Goal: Find contact information: Find contact information

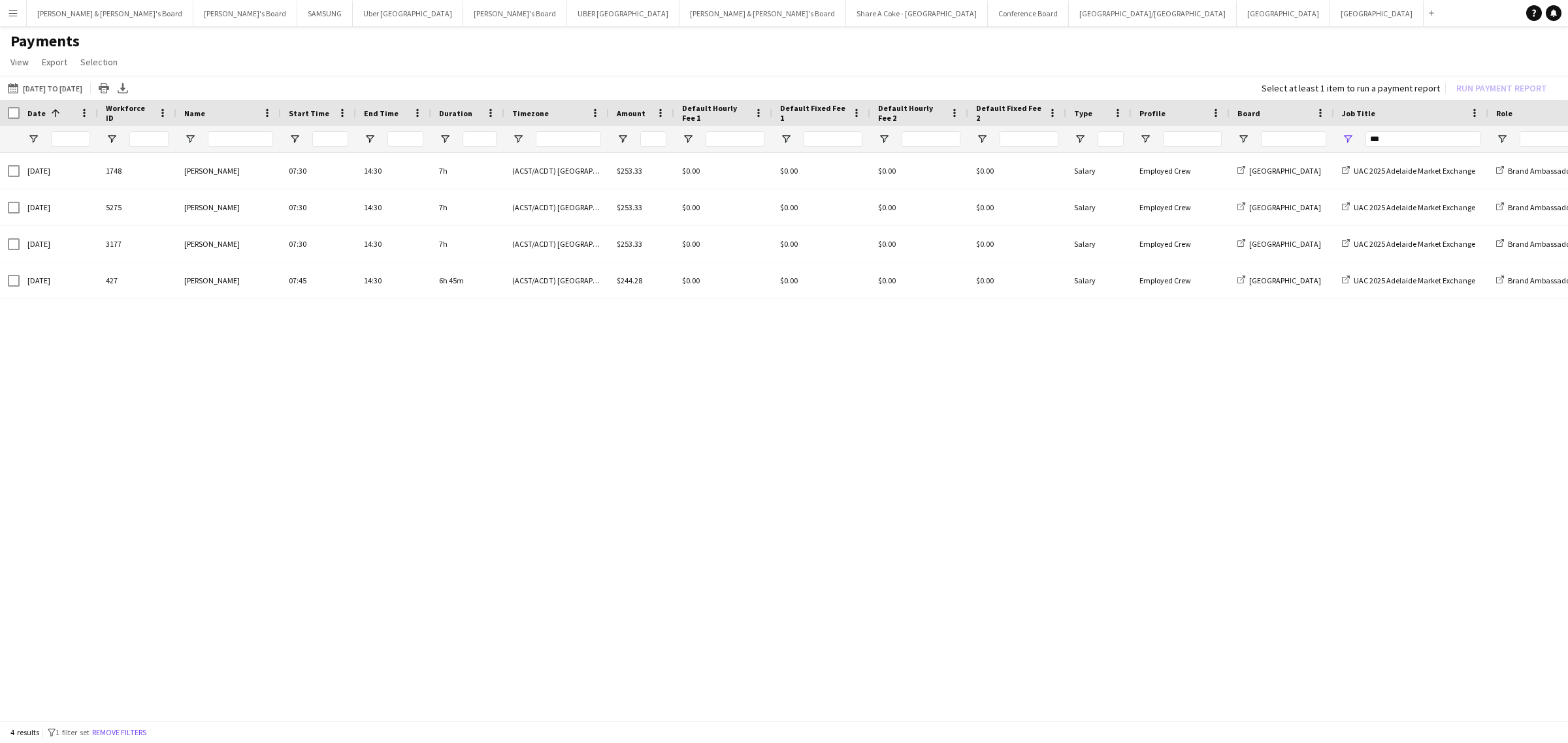
click at [12, 15] on app-icon "Menu" at bounding box center [13, 13] width 10 height 10
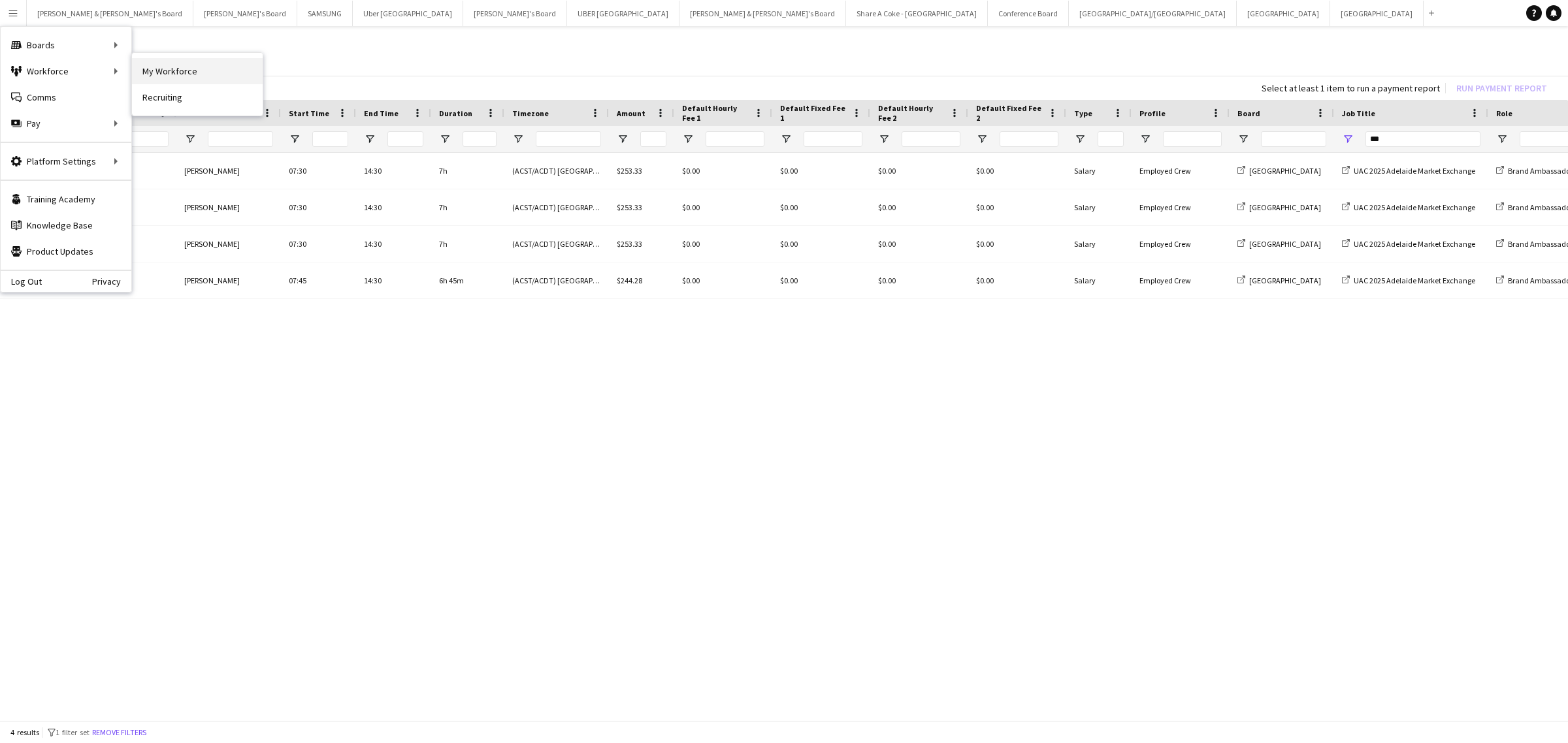
click at [162, 73] on link "My Workforce" at bounding box center [197, 71] width 131 height 27
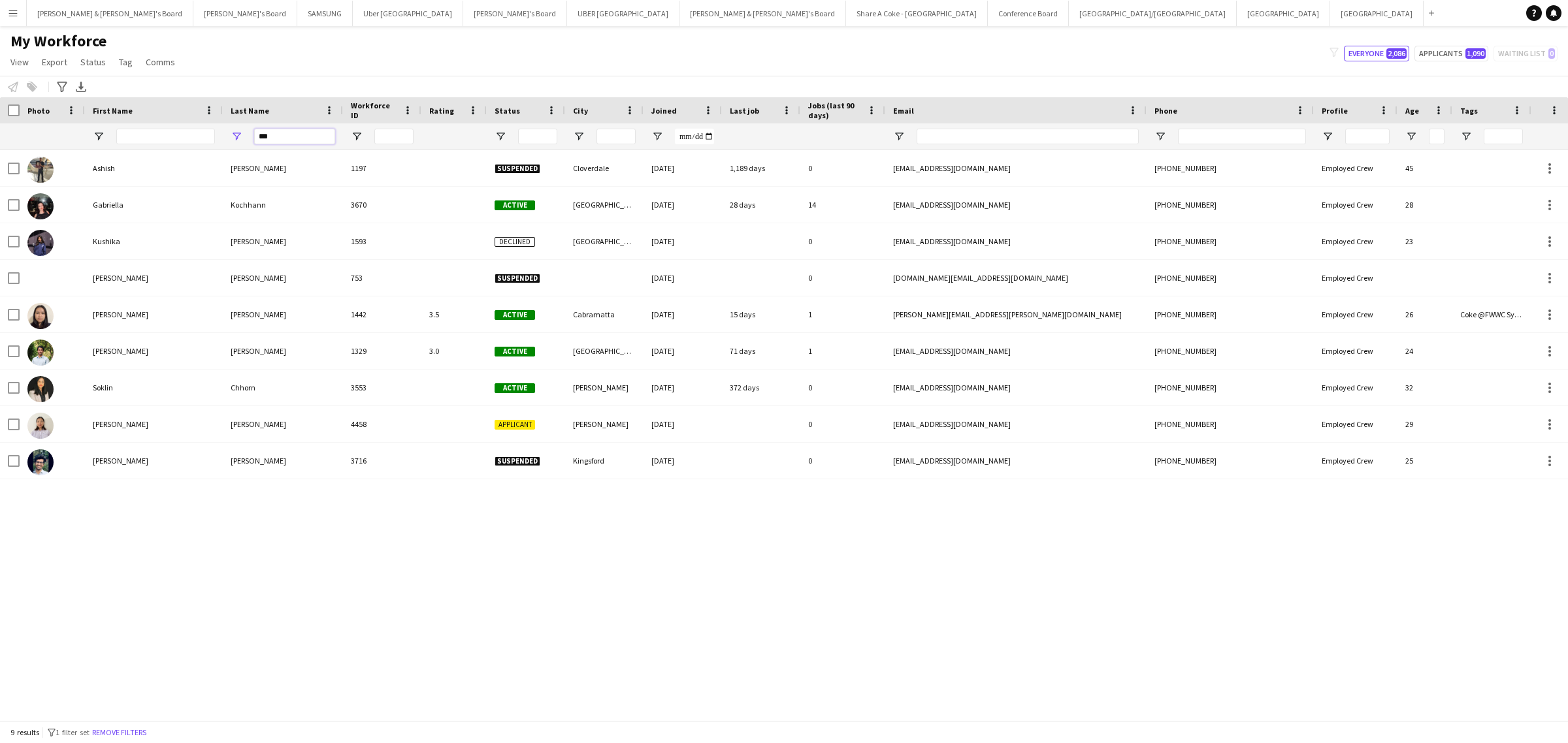
drag, startPoint x: 262, startPoint y: 132, endPoint x: 216, endPoint y: 137, distance: 46.3
click at [216, 137] on div "***" at bounding box center [765, 137] width 1531 height 27
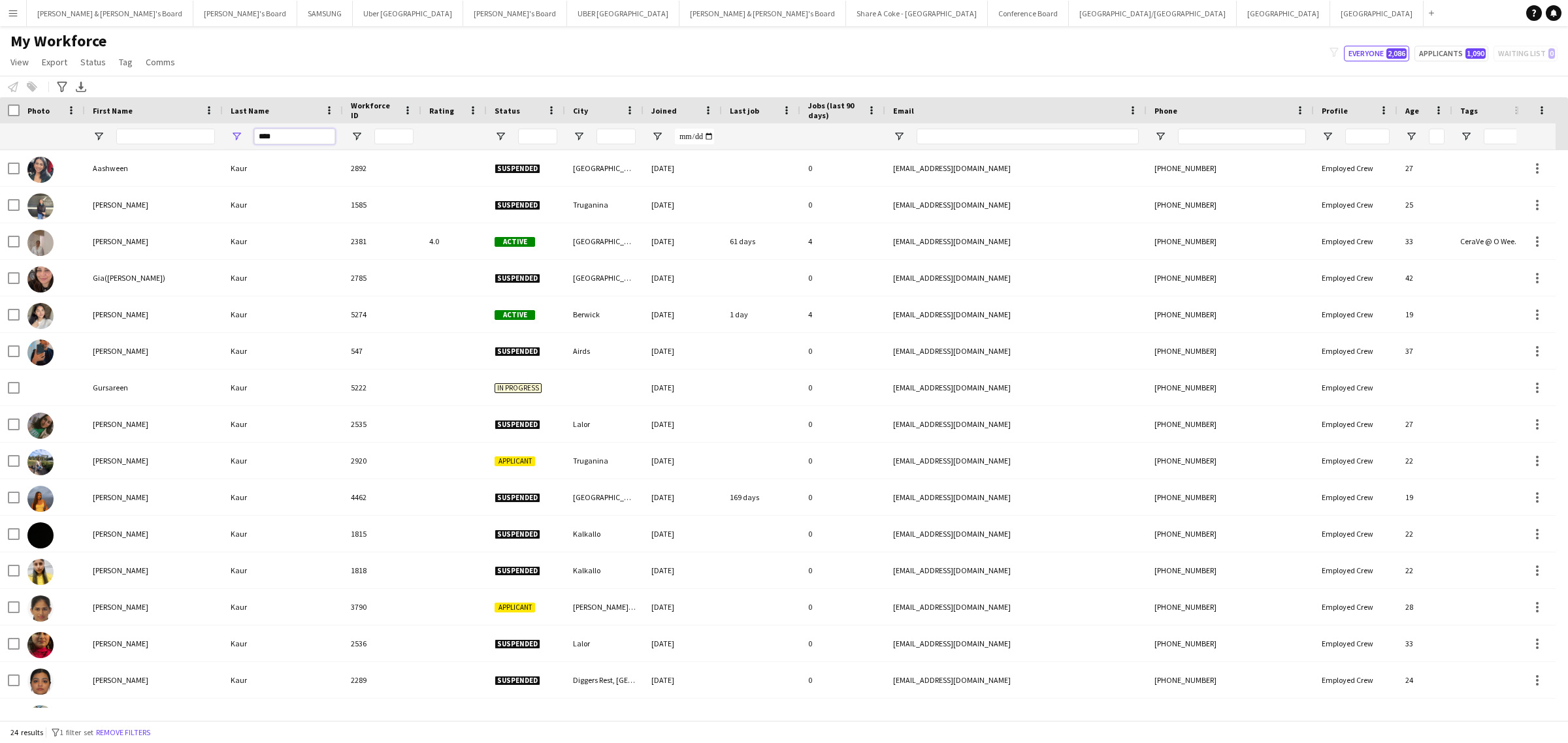
type input "****"
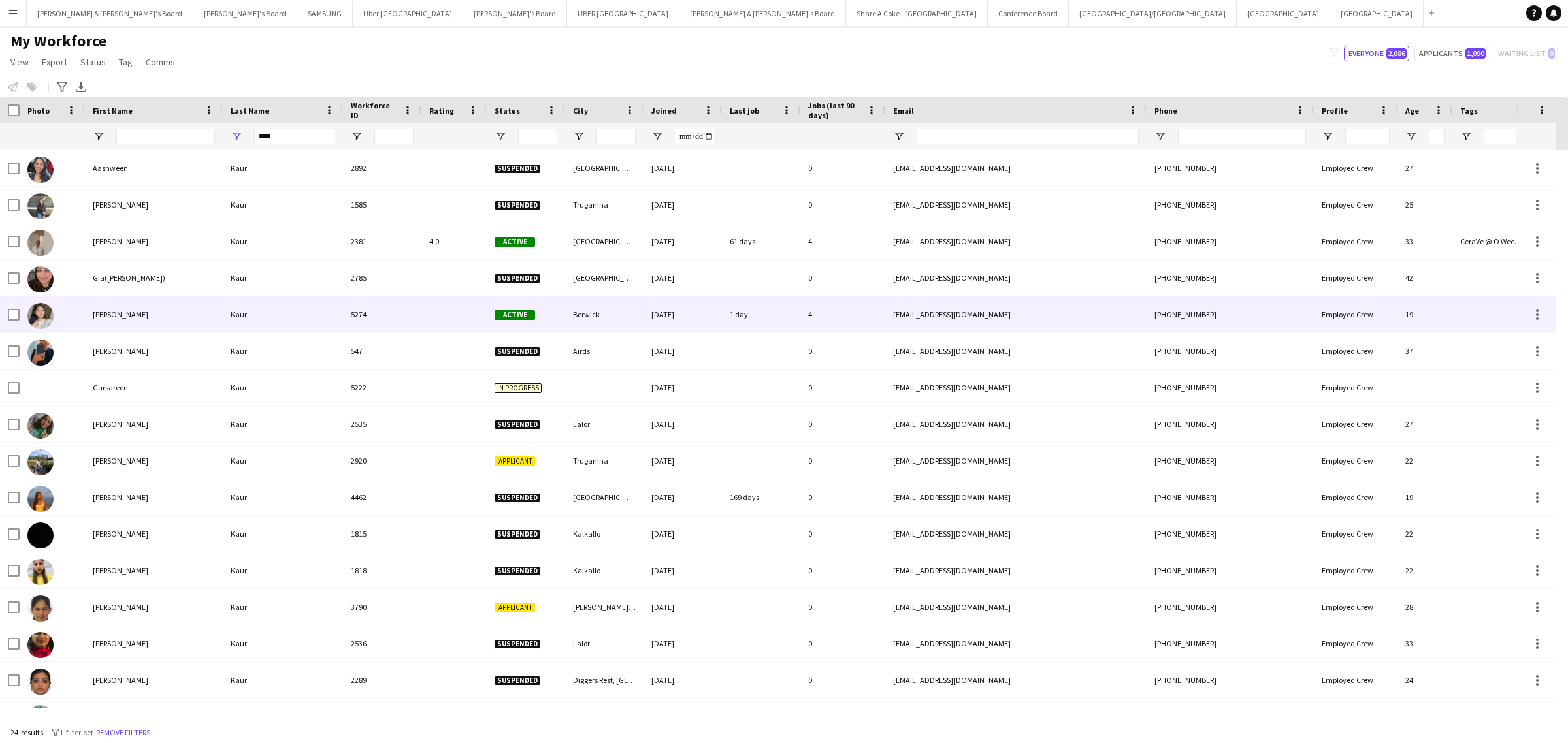
click at [247, 179] on div "Kaur" at bounding box center [282, 314] width 120 height 36
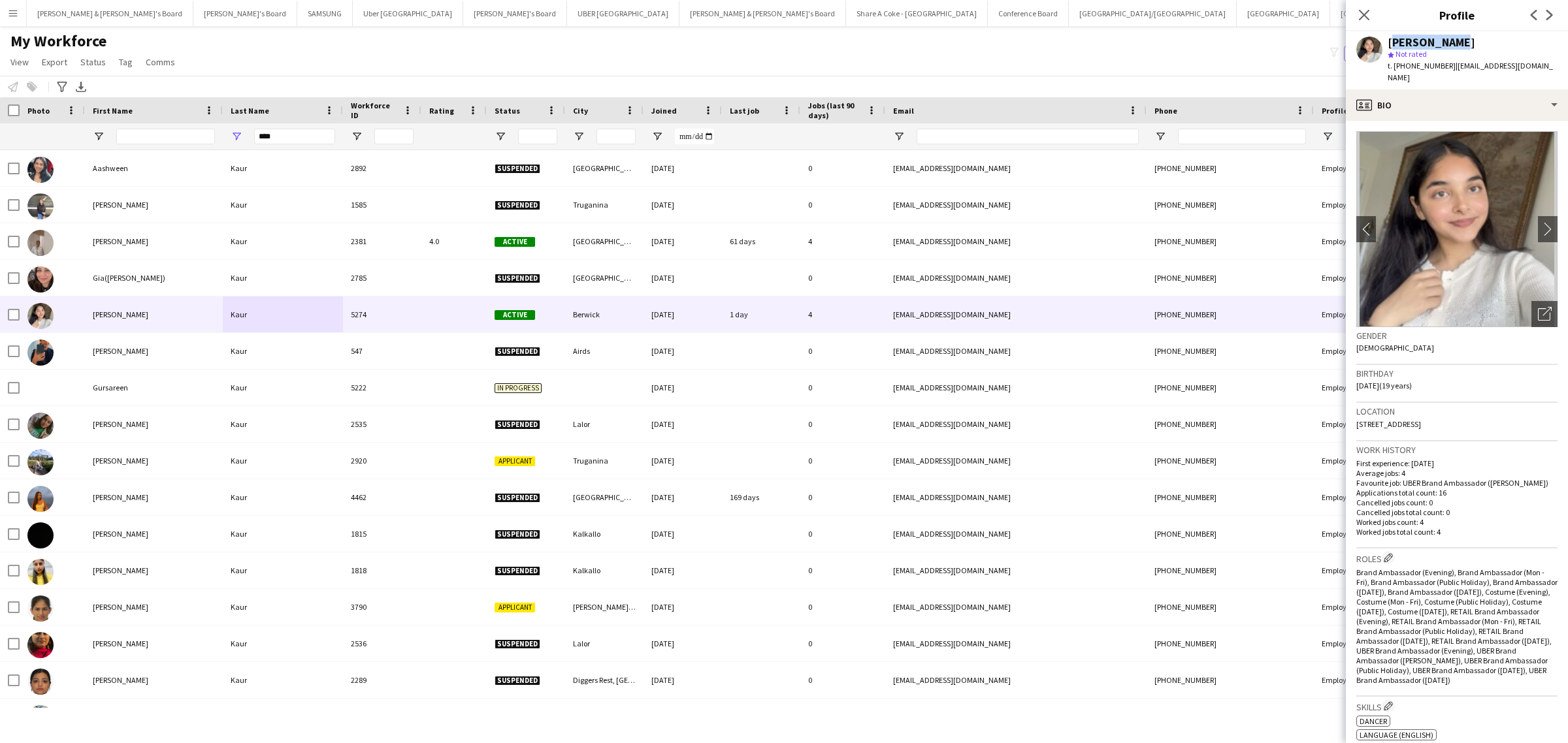
drag, startPoint x: 1387, startPoint y: 38, endPoint x: 1461, endPoint y: 40, distance: 74.0
click at [513, 40] on div "[PERSON_NAME]" at bounding box center [1472, 42] width 170 height 12
copy div "[PERSON_NAME]"
drag, startPoint x: 1447, startPoint y: 67, endPoint x: 1565, endPoint y: 67, distance: 118.0
click at [513, 67] on app-profile-header "[PERSON_NAME] star Not rated t. [PHONE_NUMBER] | [EMAIL_ADDRESS][DOMAIN_NAME]" at bounding box center [1457, 60] width 222 height 58
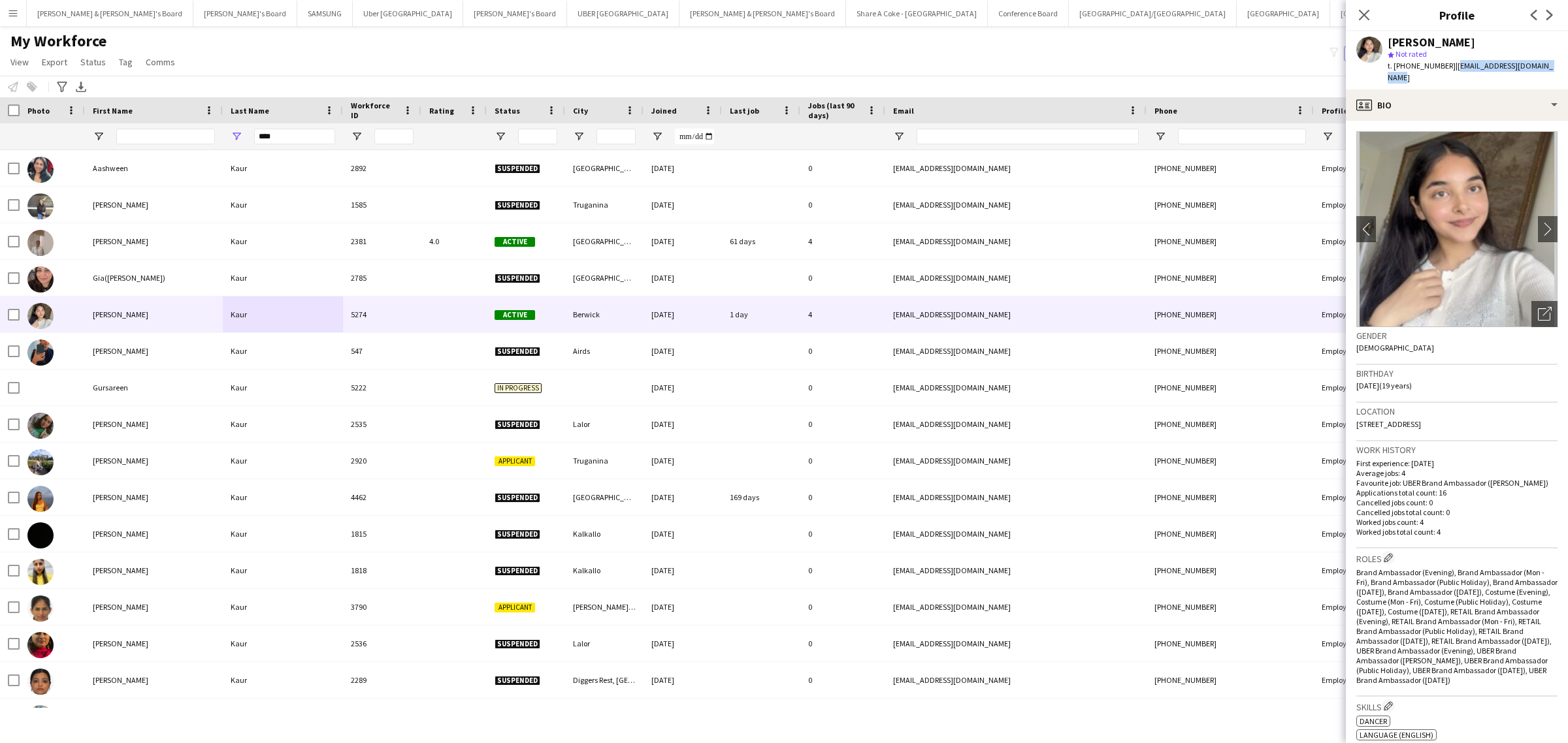
copy span "[EMAIL_ADDRESS][DOMAIN_NAME]"
drag, startPoint x: 1406, startPoint y: 64, endPoint x: 1442, endPoint y: 62, distance: 36.1
click at [513, 62] on div "t. [PHONE_NUMBER] | [EMAIL_ADDRESS][DOMAIN_NAME]" at bounding box center [1472, 72] width 170 height 24
copy span "480551054"
drag, startPoint x: 1354, startPoint y: 412, endPoint x: 1403, endPoint y: 415, distance: 49.1
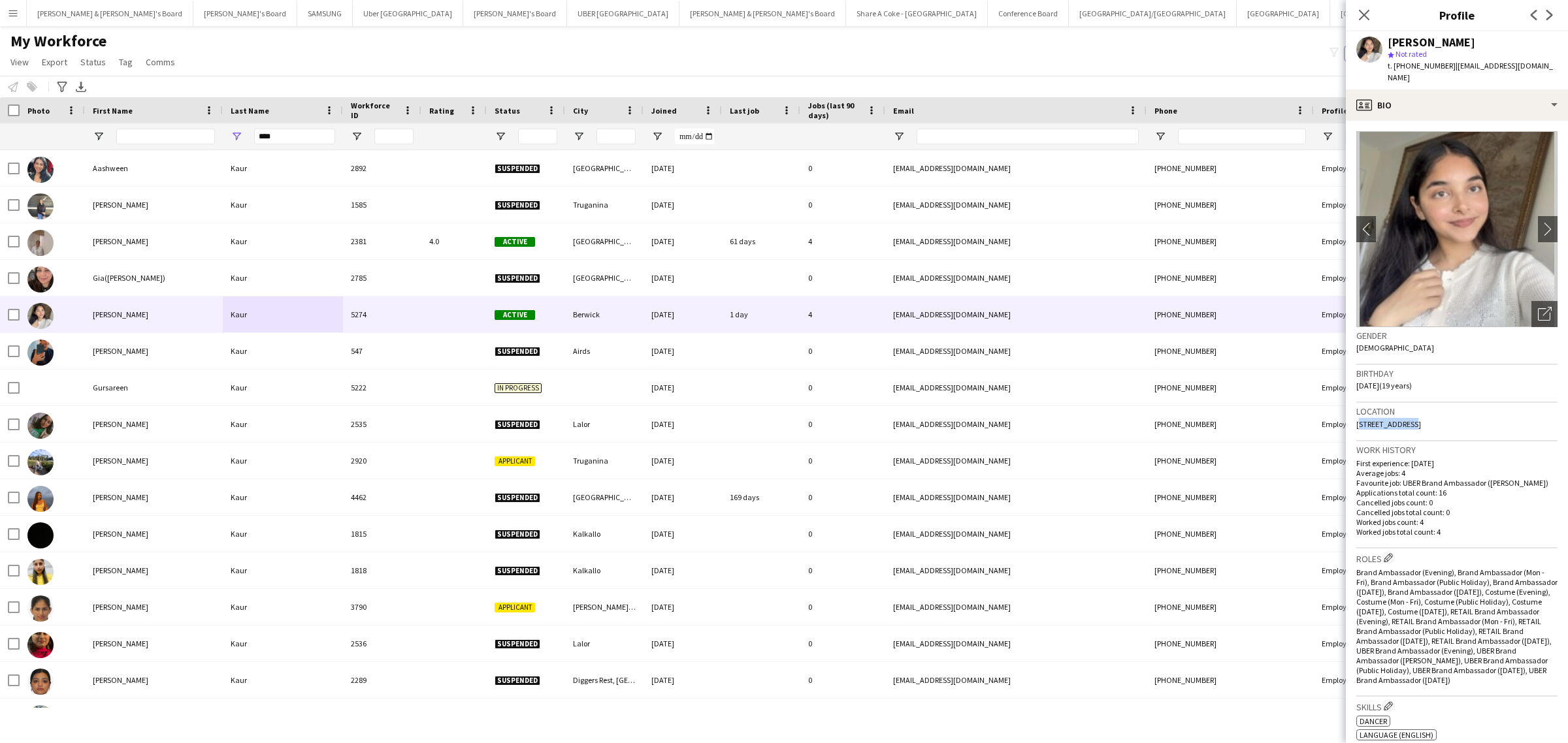
click at [513, 179] on app-crew-profile-bio "chevron-left chevron-right Open photos pop-in Gender [DEMOGRAPHIC_DATA] Birthda…" at bounding box center [1457, 432] width 222 height 622
copy span "[STREET_ADDRESS]"
drag, startPoint x: 1407, startPoint y: 413, endPoint x: 1431, endPoint y: 412, distance: 24.0
click at [513, 179] on span "[STREET_ADDRESS]" at bounding box center [1388, 424] width 65 height 10
copy span "Berwick"
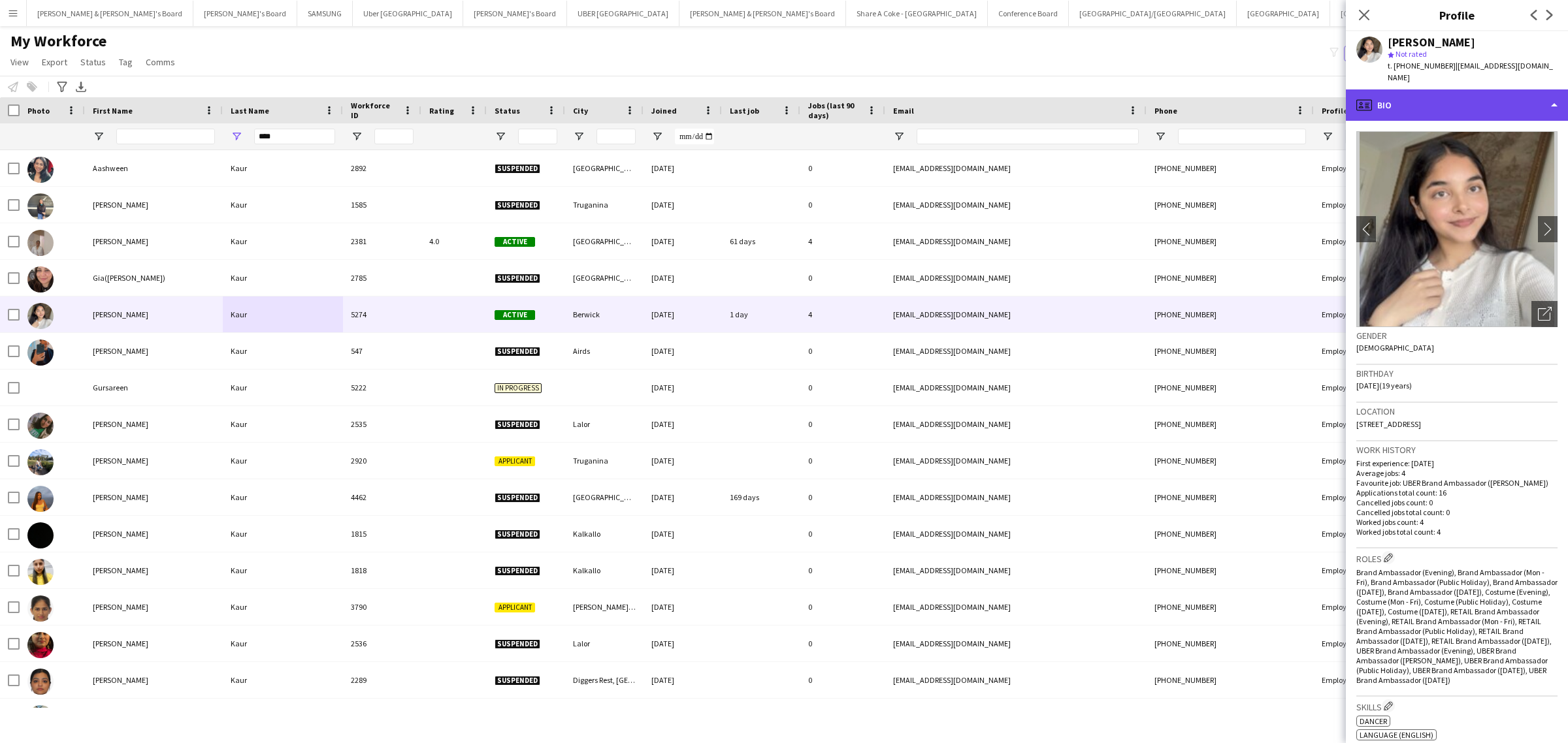
click at [513, 92] on div "profile Bio" at bounding box center [1457, 105] width 222 height 31
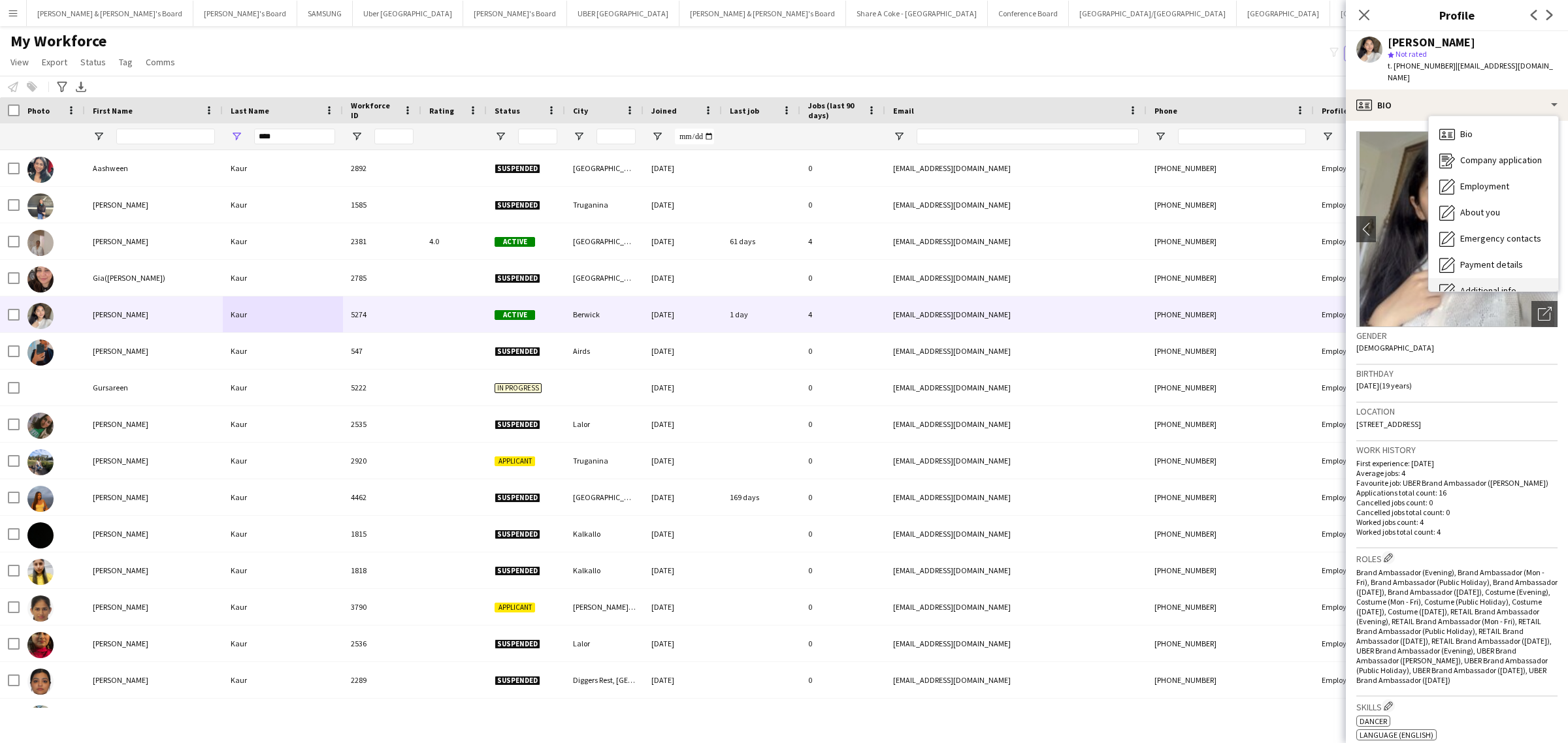
click at [513, 179] on div "Additional info Additional info" at bounding box center [1493, 291] width 129 height 27
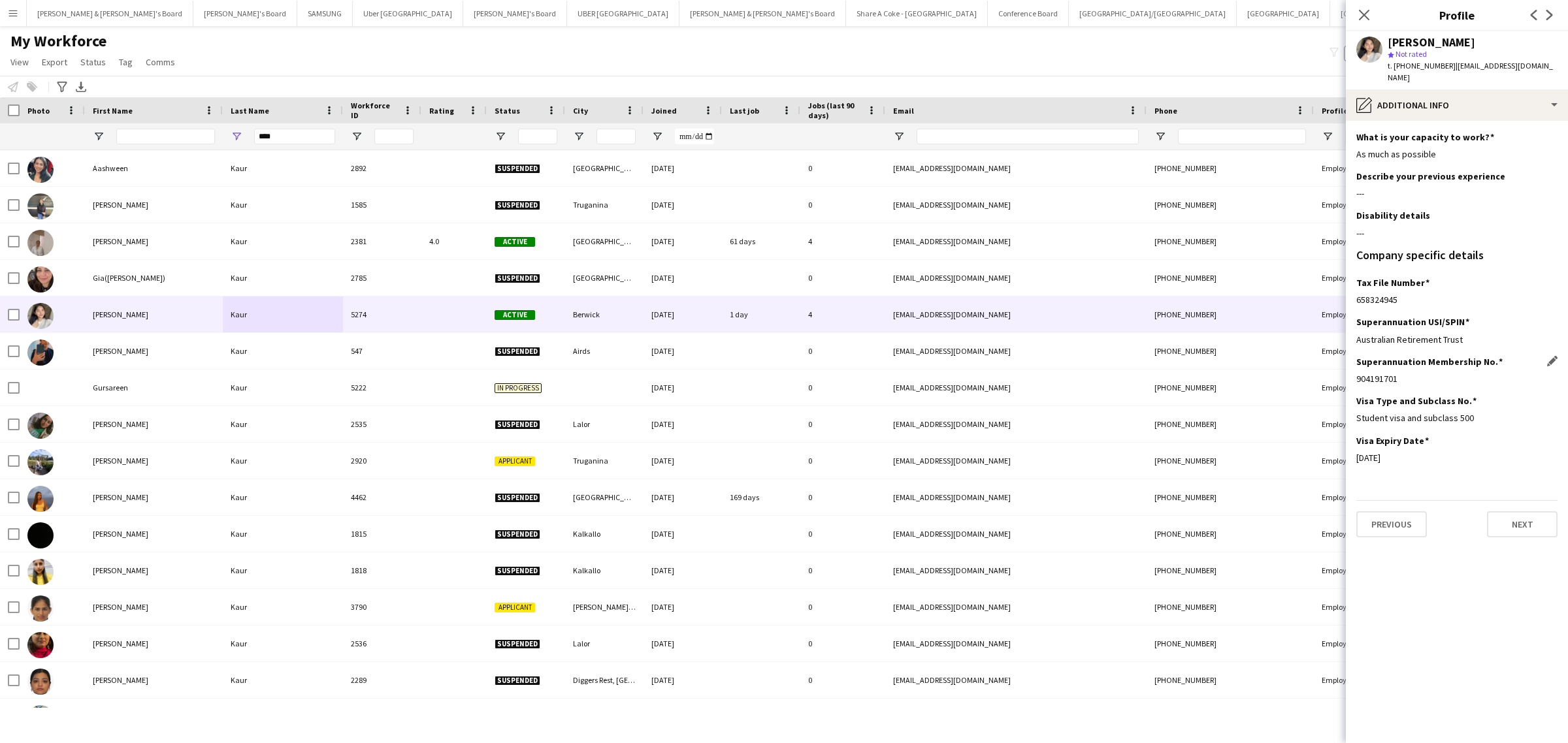
drag, startPoint x: 1354, startPoint y: 371, endPoint x: 1413, endPoint y: 365, distance: 59.3
click at [513, 179] on app-section-data-types "What is your capacity to work? Edit this field As much as possible Describe you…" at bounding box center [1457, 432] width 222 height 622
copy div "904191701"
drag, startPoint x: 1355, startPoint y: 292, endPoint x: 1542, endPoint y: 245, distance: 192.8
click at [513, 179] on div "658324945" at bounding box center [1457, 300] width 202 height 12
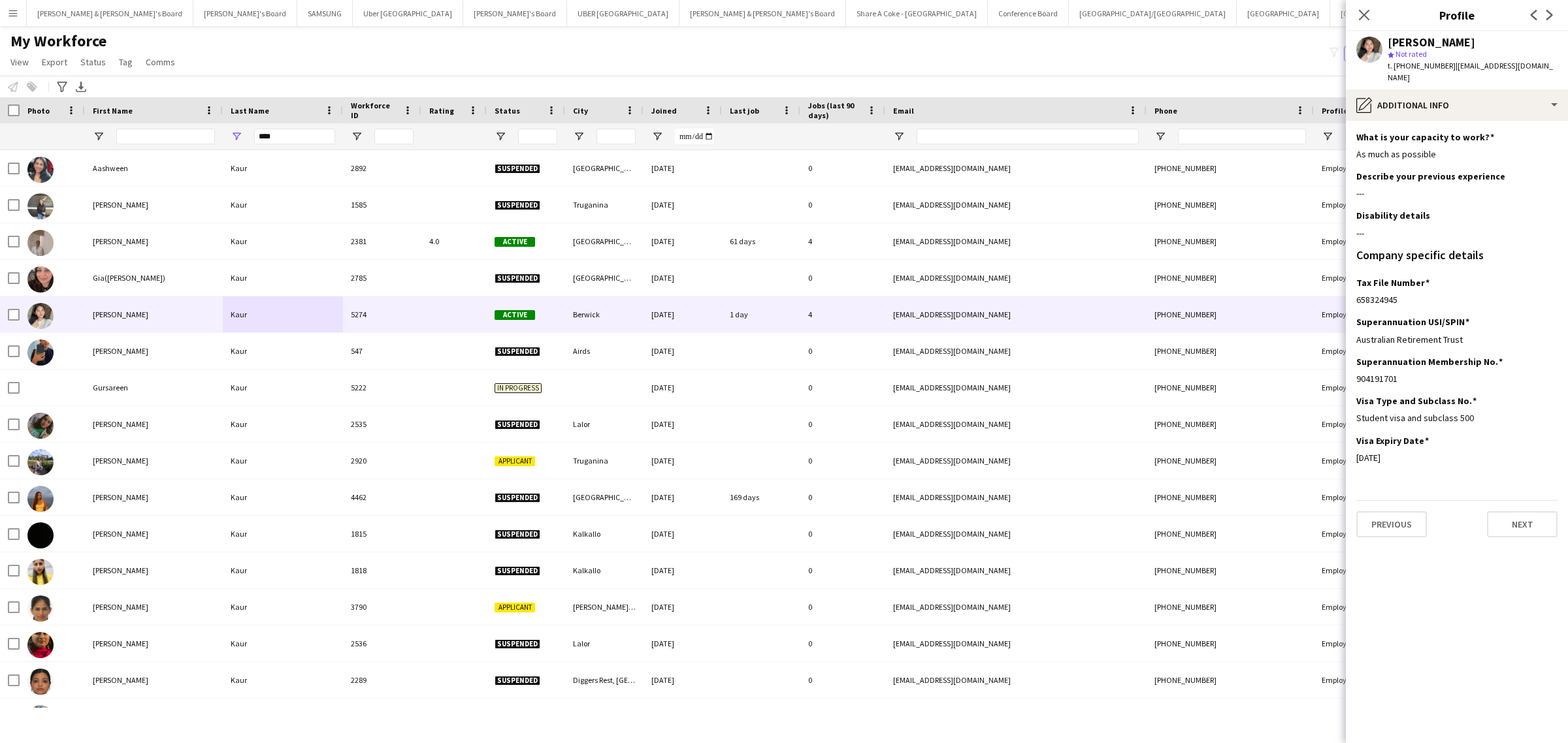
copy div "658324945"
drag, startPoint x: 1355, startPoint y: 410, endPoint x: 1559, endPoint y: 360, distance: 210.0
click at [513, 179] on div "Student visa and subclass 500" at bounding box center [1457, 418] width 202 height 12
copy div "Student visa and subclass 500"
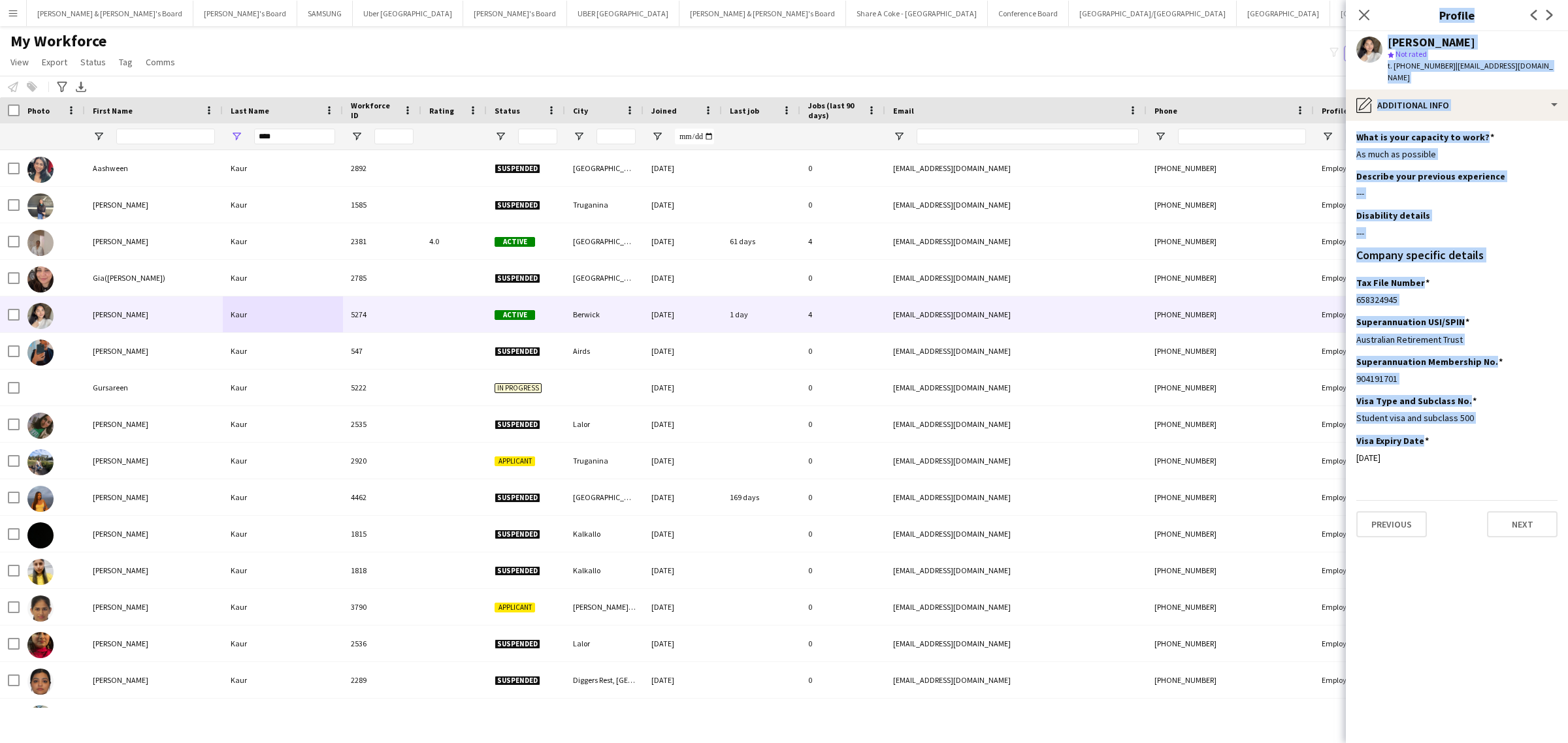
drag, startPoint x: 1354, startPoint y: 448, endPoint x: 2151, endPoint y: 132, distance: 857.4
click at [513, 132] on html "Menu Boards Boards Boards All jobs Status Workforce Workforce My Workforce Recr…" at bounding box center [784, 371] width 1568 height 743
copy body "Close pop-in Profile Previous Next [PERSON_NAME] star Not rated t. [PHONE_NUMBE…"
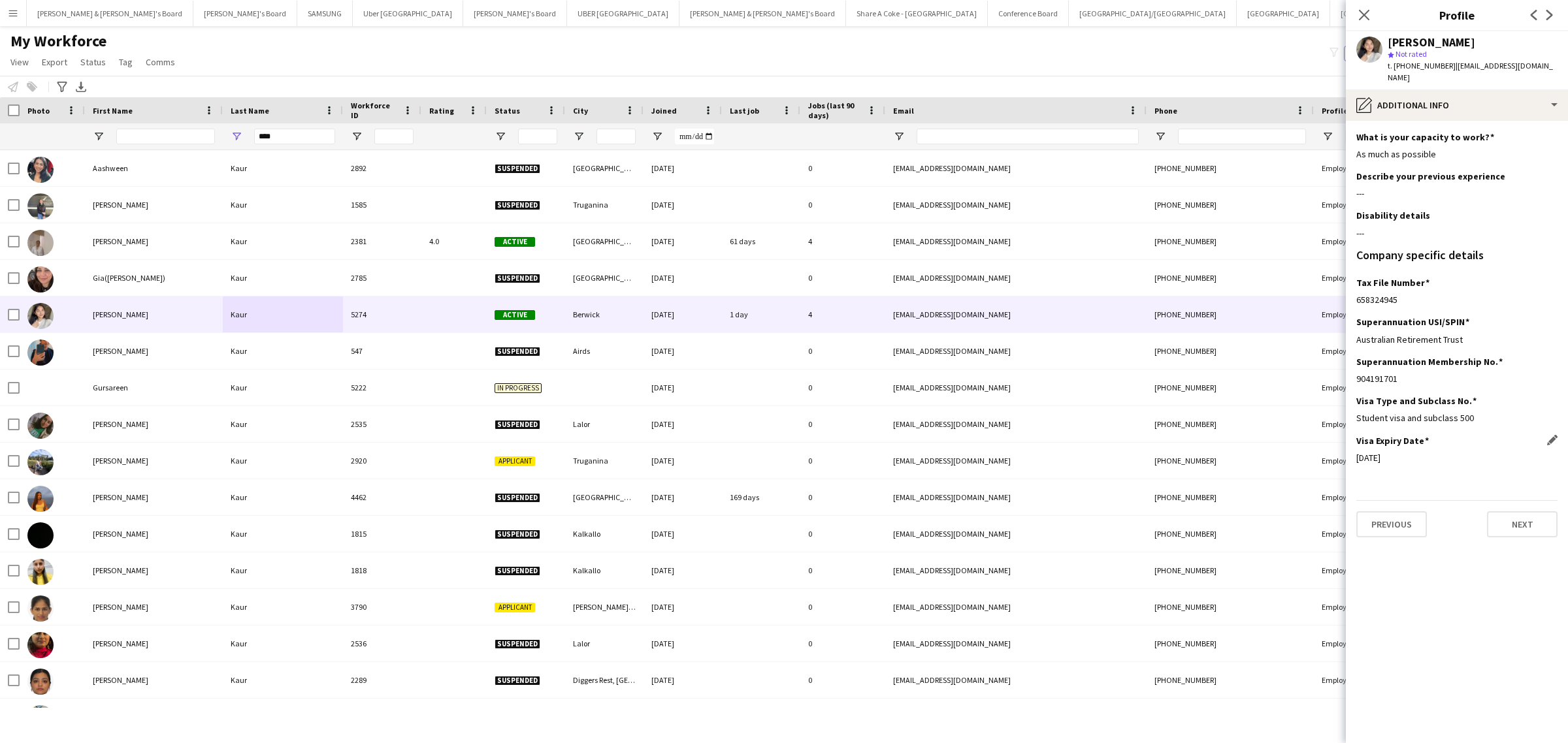
click at [513, 179] on div "Visa Expiry Date Edit this field [DATE]" at bounding box center [1457, 454] width 202 height 39
drag, startPoint x: 1354, startPoint y: 448, endPoint x: 1399, endPoint y: 452, distance: 45.2
click at [513, 179] on app-section-data-types "What is your capacity to work? Edit this field As much as possible Describe you…" at bounding box center [1457, 432] width 222 height 622
copy div "[DATE]"
drag, startPoint x: 1387, startPoint y: 39, endPoint x: 1453, endPoint y: 36, distance: 66.1
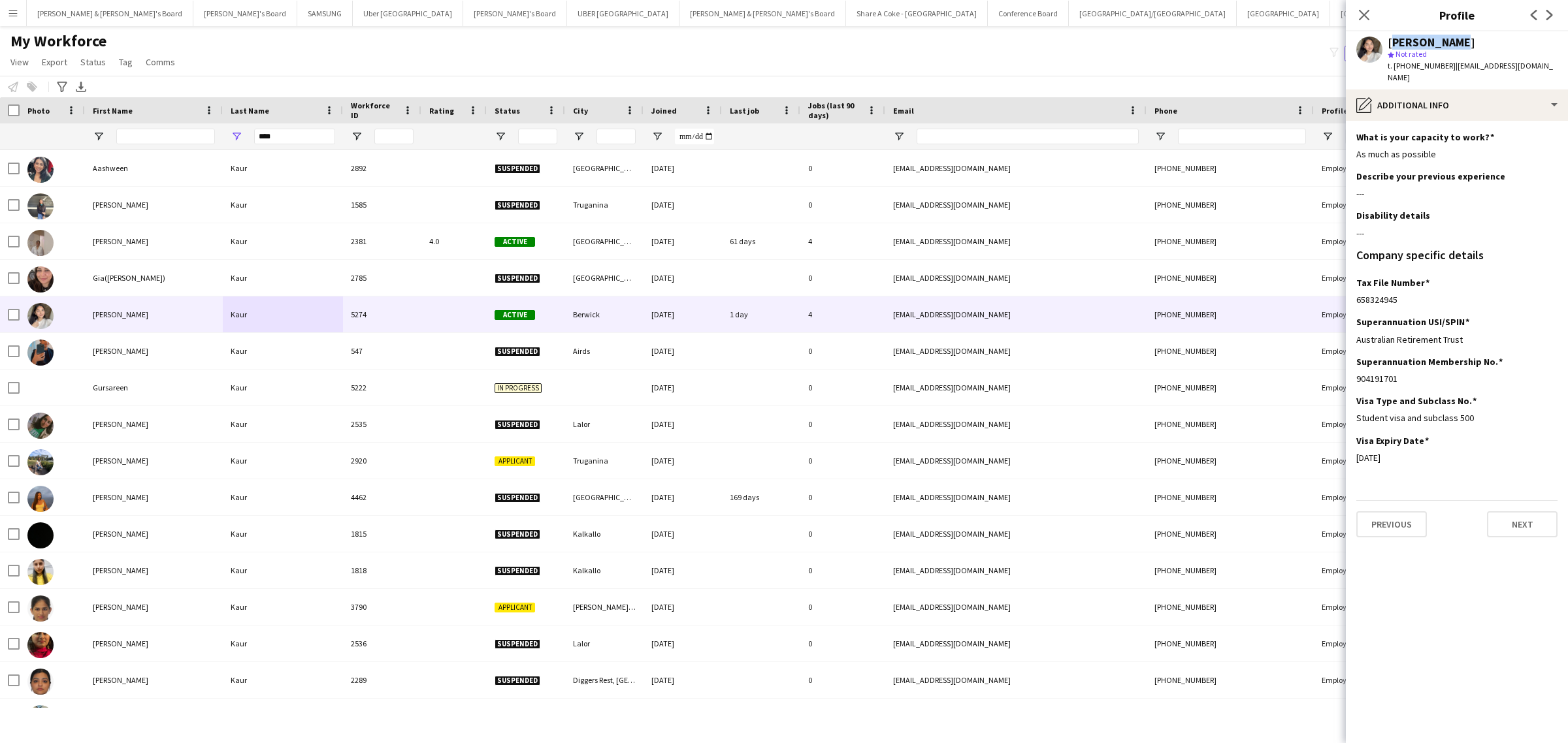
click at [513, 37] on div "[PERSON_NAME]" at bounding box center [1472, 42] width 170 height 12
drag, startPoint x: 1392, startPoint y: 85, endPoint x: 1398, endPoint y: 89, distance: 7.2
click at [513, 90] on div "pencil4 Additional info" at bounding box center [1457, 105] width 222 height 31
click at [513, 179] on div "Payment details Payment details" at bounding box center [1493, 265] width 129 height 27
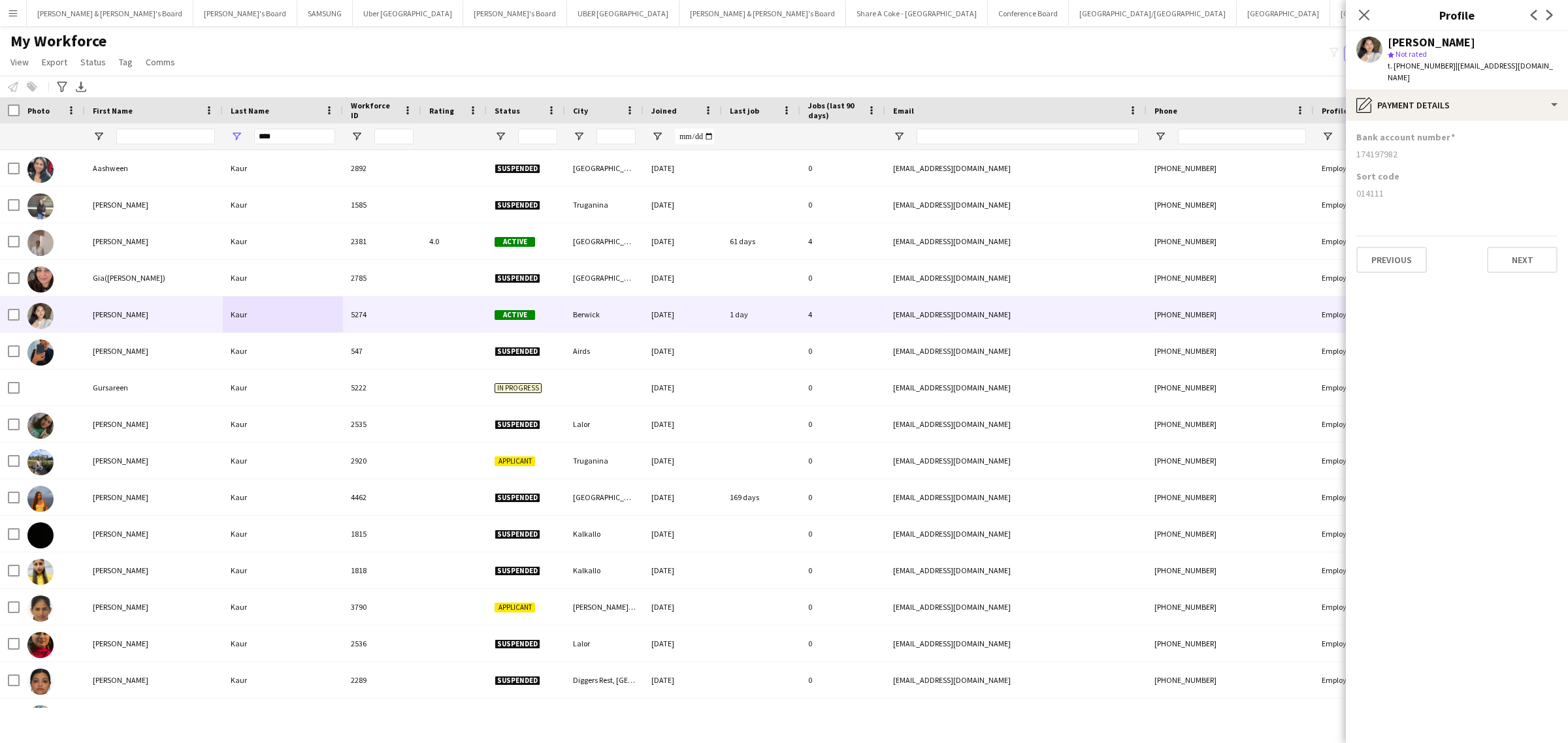
drag, startPoint x: 1356, startPoint y: 183, endPoint x: 1563, endPoint y: 164, distance: 207.9
click at [513, 179] on div "014111" at bounding box center [1457, 193] width 202 height 12
drag, startPoint x: 1354, startPoint y: 147, endPoint x: 1412, endPoint y: 146, distance: 58.0
click at [513, 146] on app-section-data-types "Bank account number [FINANCIAL_ID] Sort code [FINANCIAL_ID] Previous Next" at bounding box center [1457, 432] width 222 height 622
click at [17, 8] on app-icon "Menu" at bounding box center [13, 13] width 10 height 10
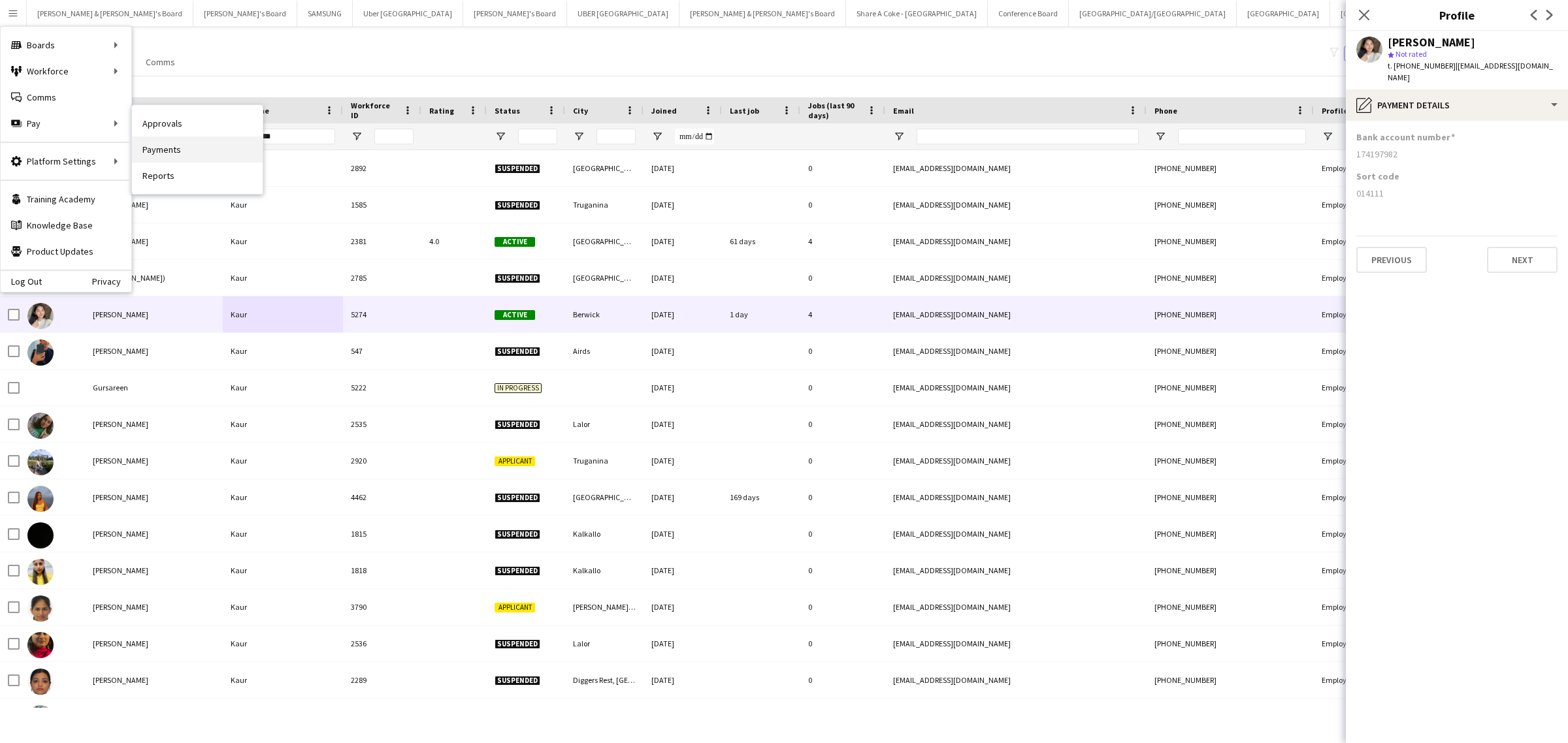
click at [170, 142] on link "Payments" at bounding box center [197, 149] width 131 height 27
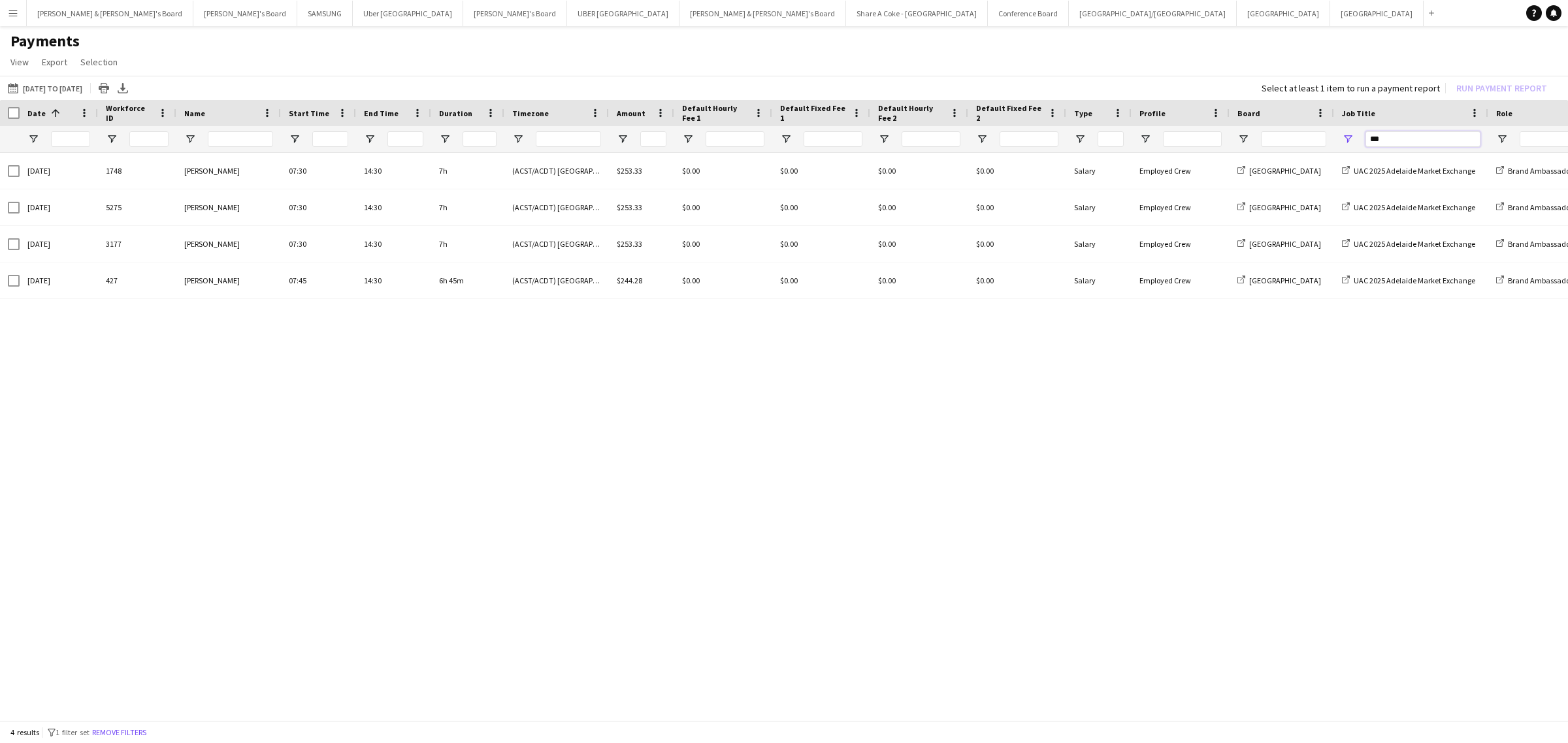
drag, startPoint x: 1392, startPoint y: 138, endPoint x: 1201, endPoint y: 157, distance: 191.9
click at [513, 157] on div "Date 1 Workforce ID Name" at bounding box center [784, 411] width 1568 height 623
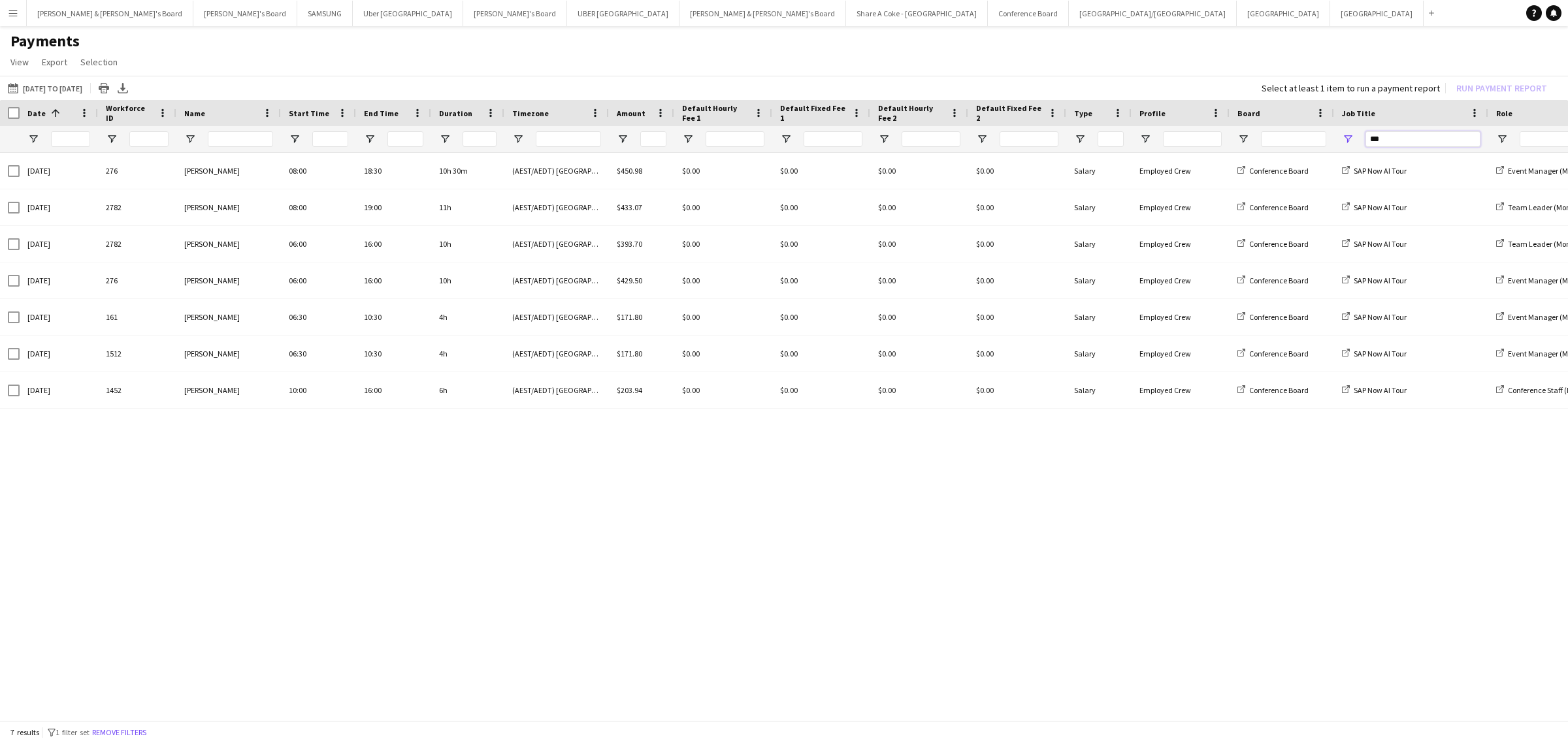
type input "***"
